Goal: Information Seeking & Learning: Check status

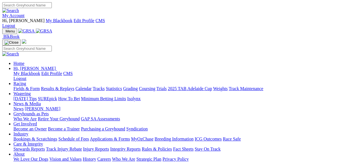
click at [25, 13] on link "My Account" at bounding box center [13, 15] width 22 height 5
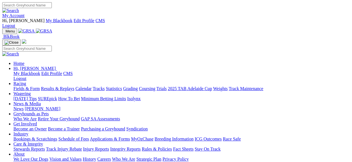
click at [74, 86] on link "Results & Replays" at bounding box center [57, 88] width 33 height 5
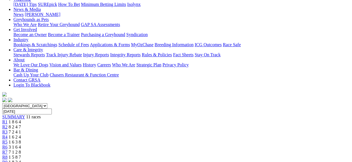
scroll to position [108, 0]
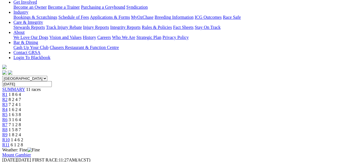
scroll to position [134, 0]
